Goal: Task Accomplishment & Management: Complete application form

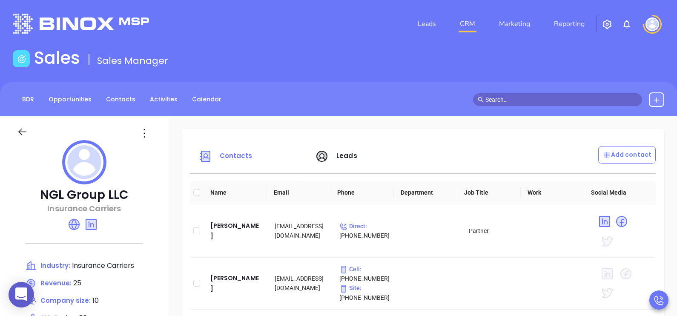
scroll to position [77, 0]
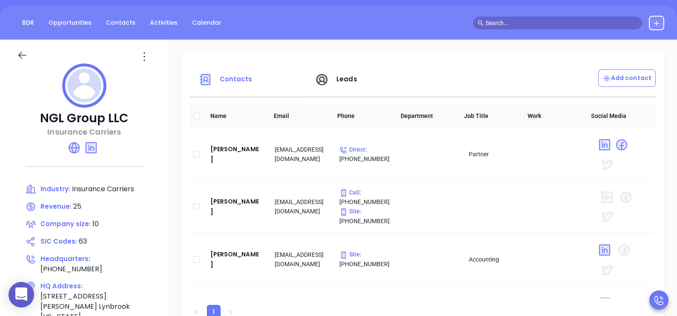
click at [21, 53] on icon at bounding box center [22, 55] width 11 height 11
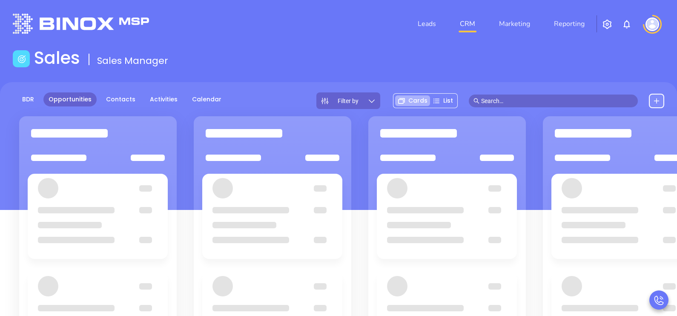
click at [508, 104] on input "text" at bounding box center [557, 100] width 152 height 9
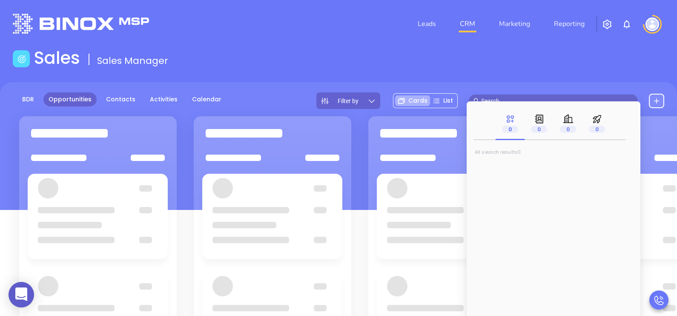
paste input "Morgenstern Insurance"
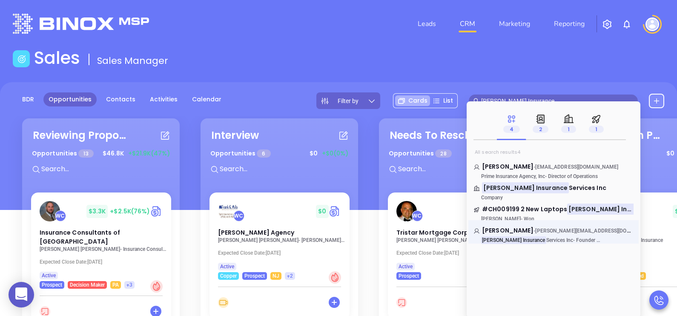
type input "Morgenstern Insurance"
click at [546, 237] on span "Services Inc" at bounding box center [559, 240] width 27 height 6
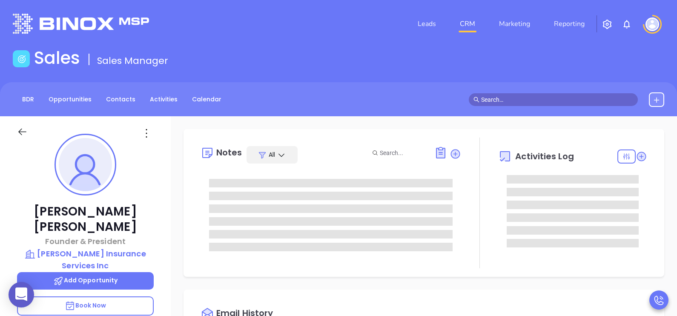
type input "08/29/2025"
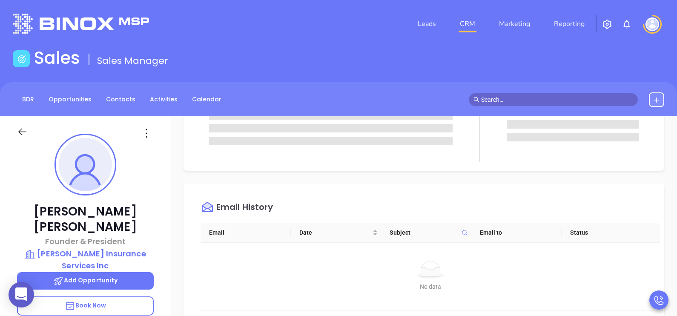
type input "Mary Martinez"
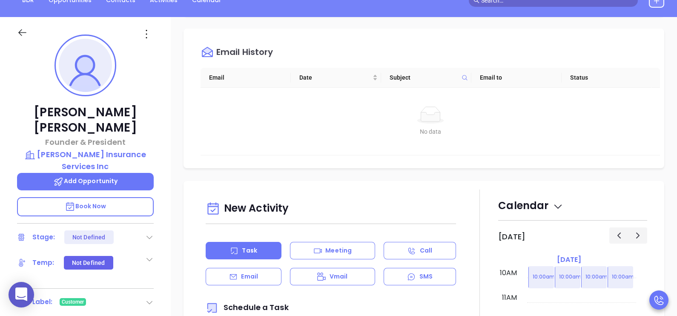
scroll to position [53, 0]
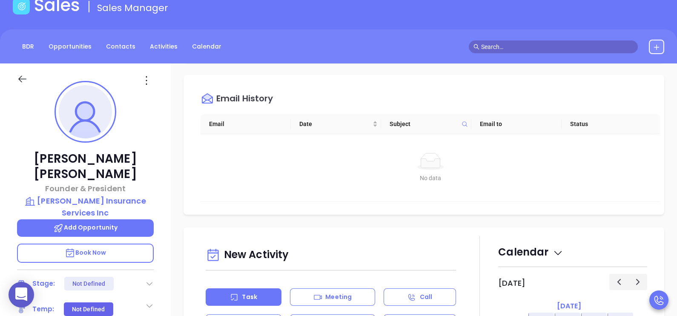
click at [21, 74] on icon at bounding box center [22, 79] width 11 height 11
